Goal: Navigation & Orientation: Find specific page/section

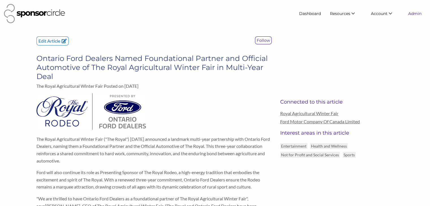
click at [412, 16] on link "Admin" at bounding box center [415, 13] width 22 height 10
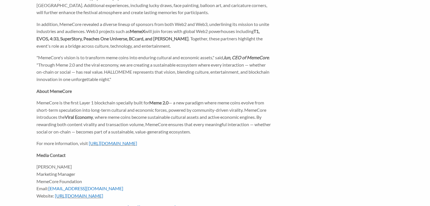
scroll to position [255, 0]
